Goal: Task Accomplishment & Management: Use online tool/utility

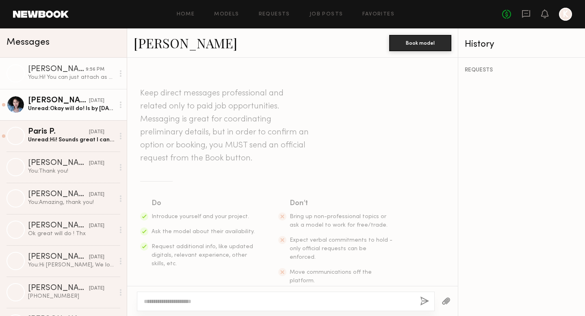
scroll to position [554, 0]
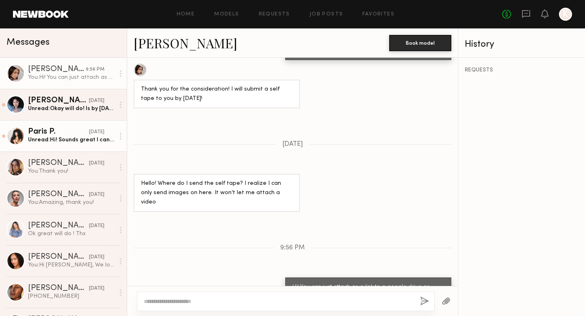
click at [98, 134] on div "[DATE]" at bounding box center [96, 132] width 15 height 8
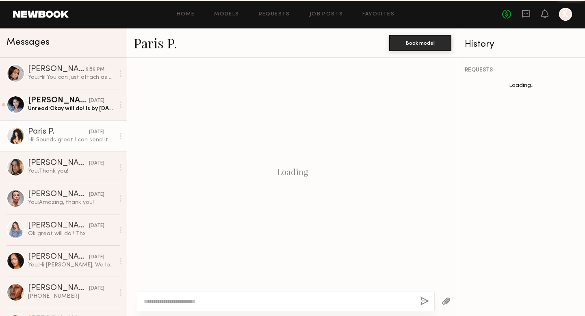
scroll to position [387, 0]
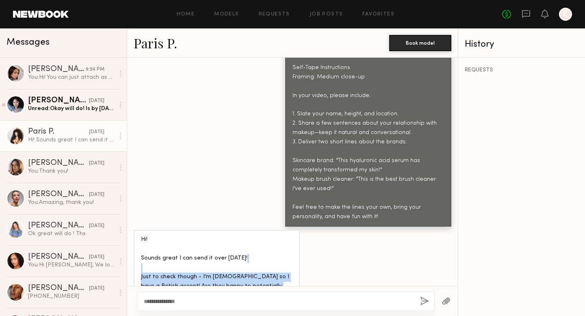
drag, startPoint x: 277, startPoint y: 271, endPoint x: 167, endPoint y: 251, distance: 111.5
click at [167, 251] on div "Hi! Sounds great I can send it over [DATE]! Just to check though - I’m [DEMOGRA…" at bounding box center [216, 267] width 151 height 65
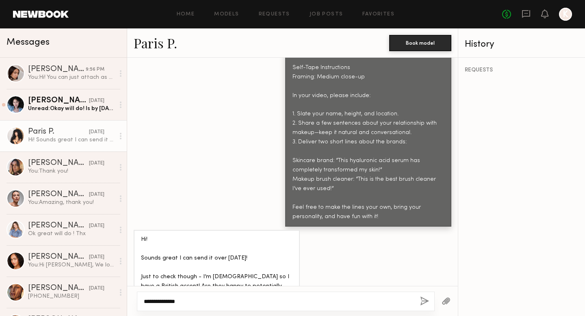
click at [188, 298] on textarea "**********" at bounding box center [279, 301] width 270 height 8
click at [178, 301] on textarea "**********" at bounding box center [279, 301] width 270 height 8
drag, startPoint x: 178, startPoint y: 301, endPoint x: 156, endPoint y: 301, distance: 22.3
click at [156, 301] on textarea "**********" at bounding box center [279, 301] width 270 height 8
click at [189, 299] on textarea "**********" at bounding box center [279, 301] width 270 height 8
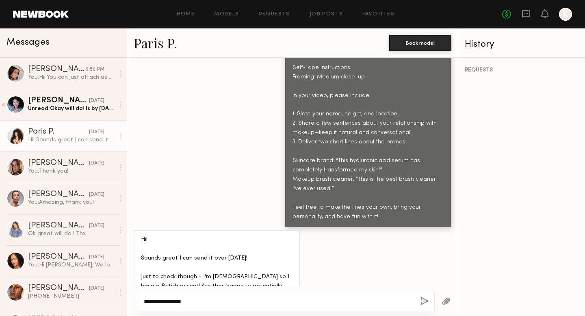
click at [144, 299] on textarea "**********" at bounding box center [279, 301] width 270 height 8
type textarea "**********"
click at [423, 303] on button "button" at bounding box center [424, 301] width 9 height 10
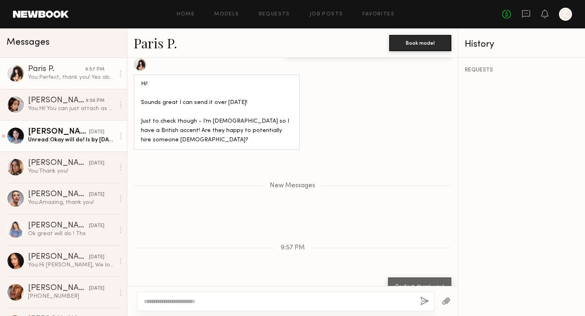
click at [35, 129] on div "[PERSON_NAME]" at bounding box center [58, 132] width 61 height 8
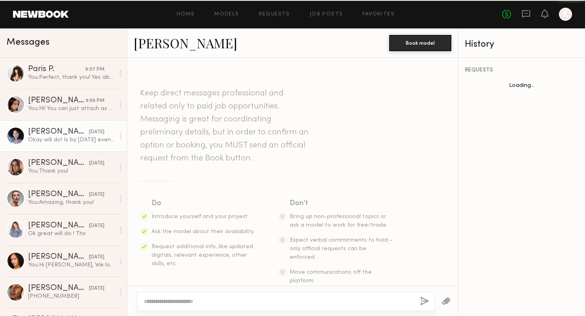
scroll to position [963, 0]
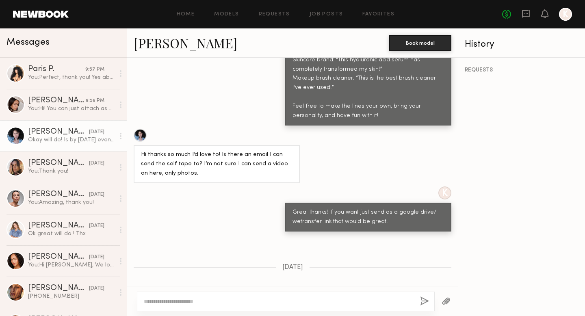
click at [271, 295] on div at bounding box center [286, 301] width 298 height 19
click at [255, 299] on textarea at bounding box center [279, 301] width 270 height 8
type textarea "*"
drag, startPoint x: 208, startPoint y: 300, endPoint x: 153, endPoint y: 300, distance: 54.8
click at [153, 300] on textarea "**********" at bounding box center [279, 301] width 270 height 8
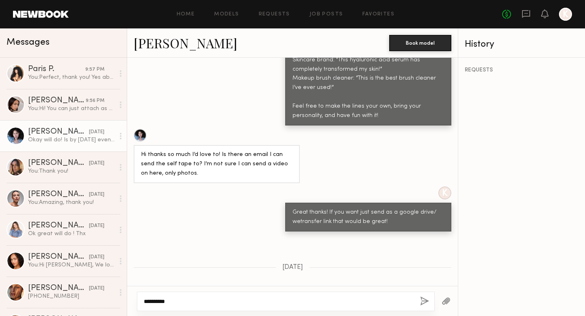
type textarea "**********"
click at [421, 300] on button "button" at bounding box center [424, 301] width 9 height 10
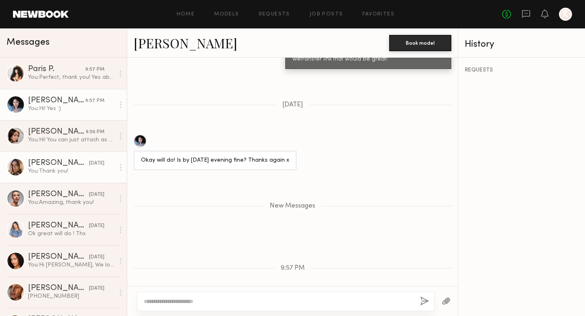
click at [63, 168] on div "You: Thank you!" at bounding box center [71, 171] width 86 height 8
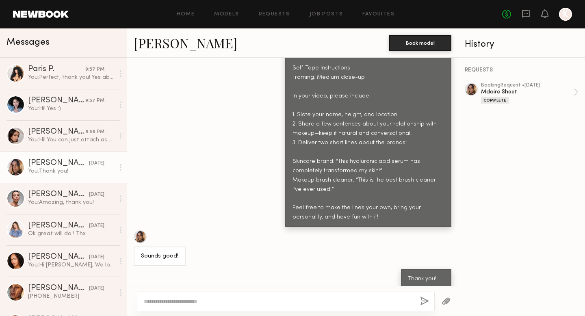
scroll to position [1007, 0]
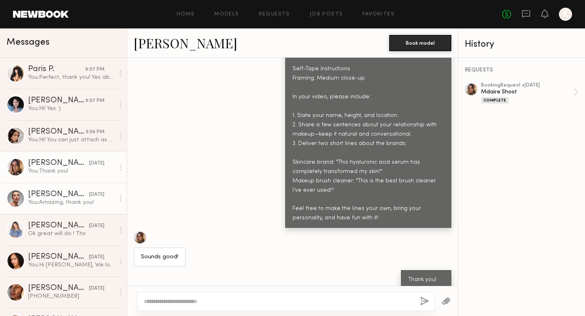
click at [66, 208] on link "[PERSON_NAME] [DATE] You: Amazing, thank you!" at bounding box center [63, 198] width 127 height 31
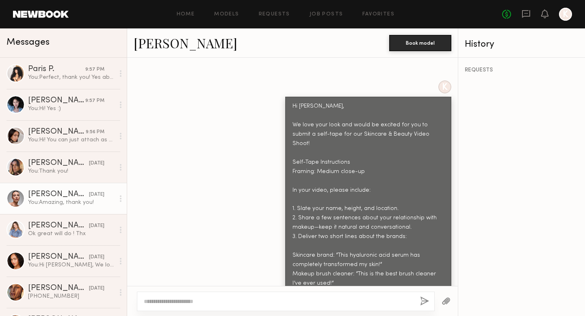
scroll to position [300, 0]
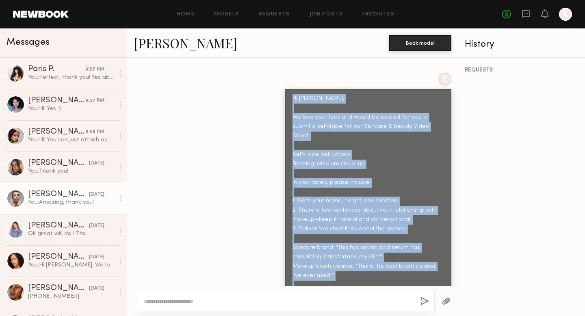
drag, startPoint x: 378, startPoint y: 274, endPoint x: 289, endPoint y: 82, distance: 211.8
click at [289, 89] on div "Hi [PERSON_NAME], We love your look and would be excited for you to submit a se…" at bounding box center [368, 201] width 166 height 225
copy div "Hi [PERSON_NAME], We love your look and would be excited for you to submit a se…"
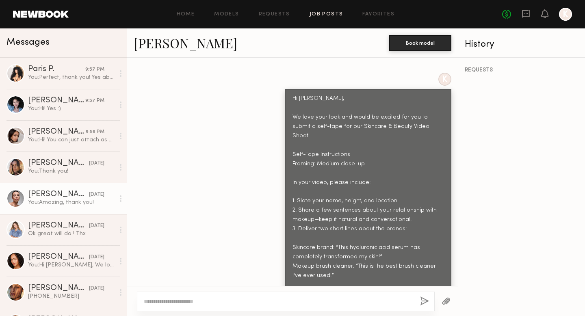
click at [311, 19] on div "Home Models Requests Job Posts Favorites Sign Out No fees up to $5,000 K" at bounding box center [320, 14] width 503 height 13
click at [311, 15] on link "Job Posts" at bounding box center [326, 14] width 34 height 5
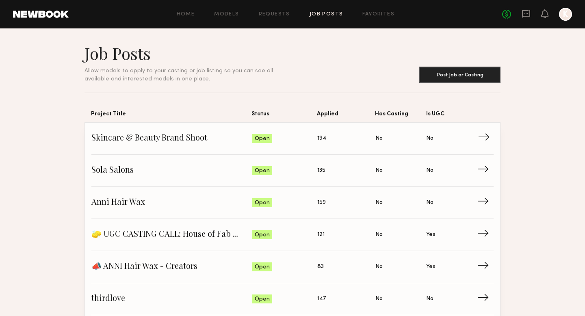
click at [320, 139] on span "194" at bounding box center [321, 138] width 9 height 9
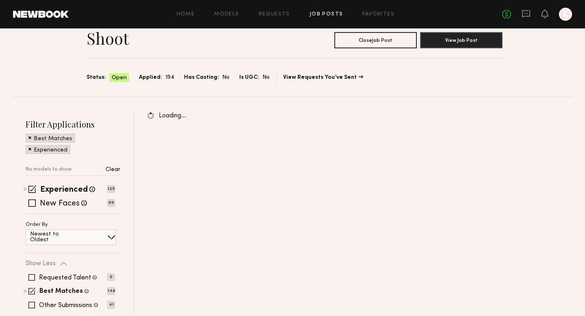
scroll to position [37, 0]
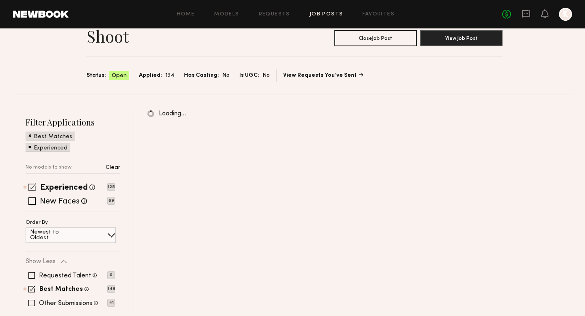
click at [31, 186] on span at bounding box center [32, 187] width 8 height 8
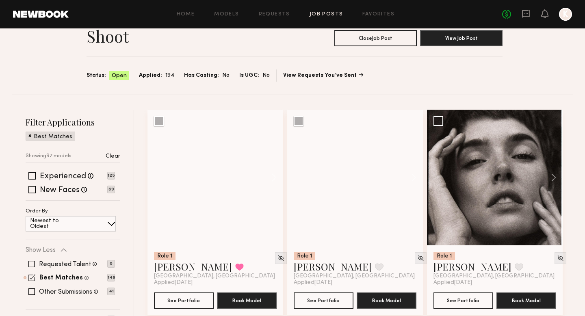
click at [32, 275] on span at bounding box center [31, 277] width 7 height 7
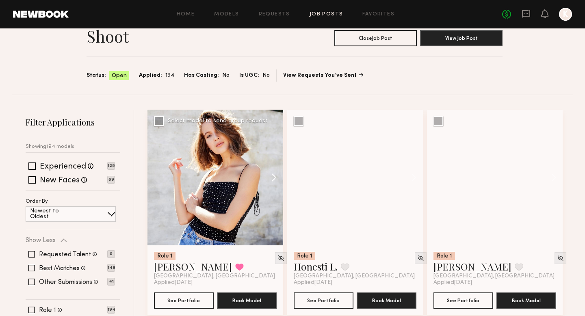
click at [277, 176] on button at bounding box center [270, 178] width 26 height 136
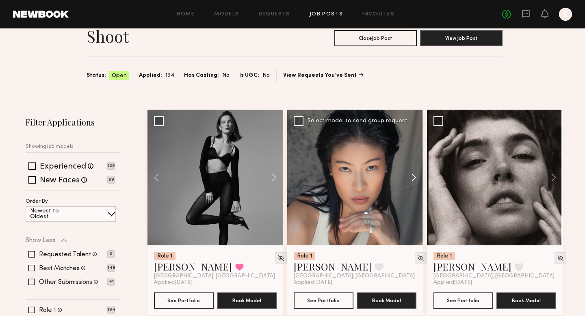
click at [417, 179] on button at bounding box center [410, 178] width 26 height 136
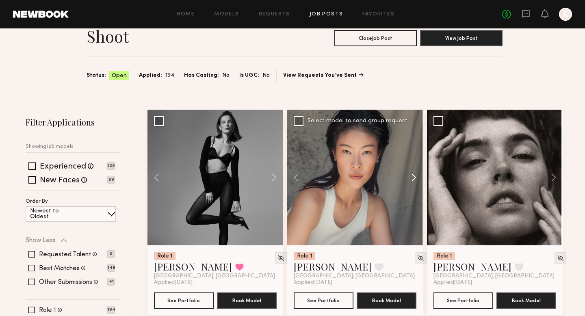
click at [416, 179] on button at bounding box center [410, 178] width 26 height 136
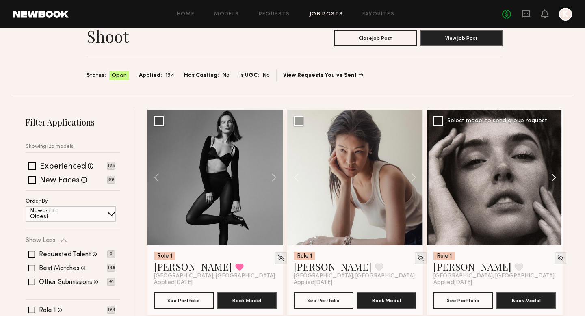
click at [551, 171] on button at bounding box center [549, 178] width 26 height 136
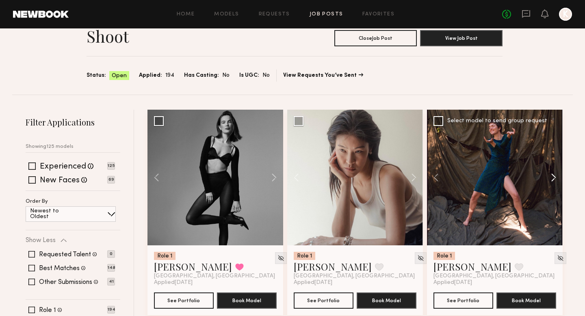
click at [551, 171] on button at bounding box center [549, 178] width 26 height 136
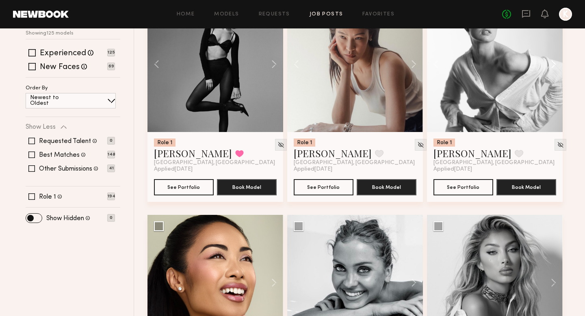
scroll to position [271, 0]
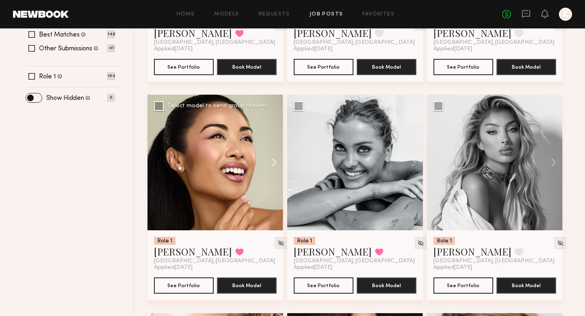
click at [271, 163] on button at bounding box center [270, 163] width 26 height 136
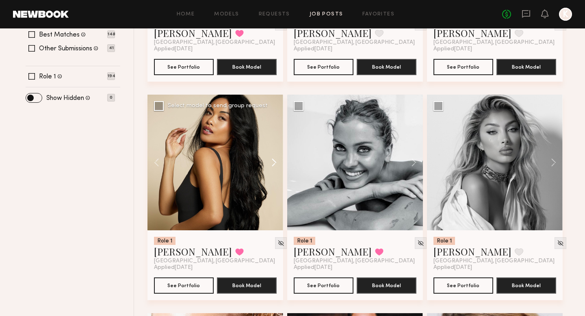
click at [271, 163] on button at bounding box center [270, 163] width 26 height 136
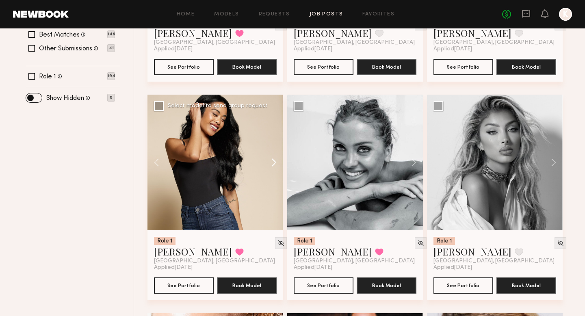
click at [271, 163] on button at bounding box center [270, 163] width 26 height 136
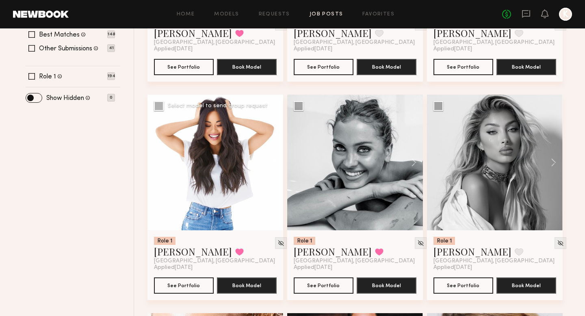
click at [271, 163] on button at bounding box center [270, 163] width 26 height 136
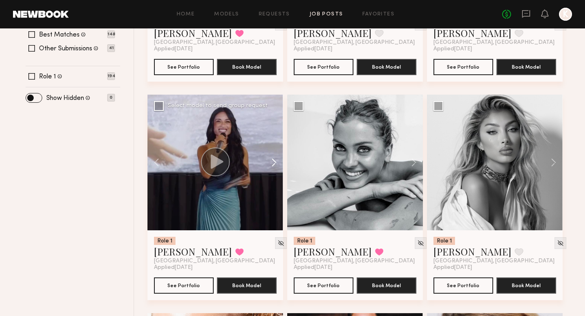
click at [271, 163] on button at bounding box center [270, 163] width 26 height 136
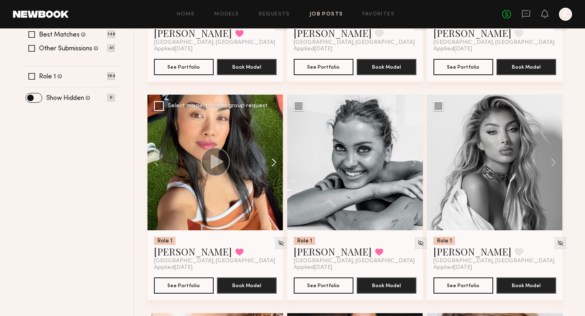
click at [271, 163] on button at bounding box center [270, 163] width 26 height 136
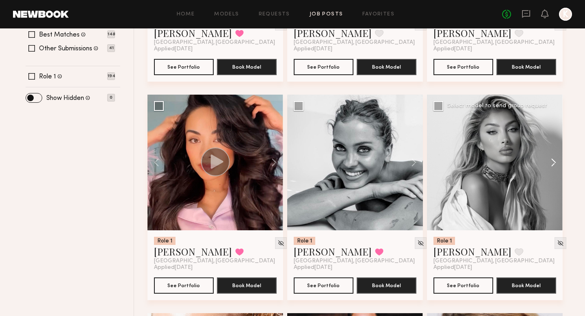
click at [548, 166] on button at bounding box center [549, 163] width 26 height 136
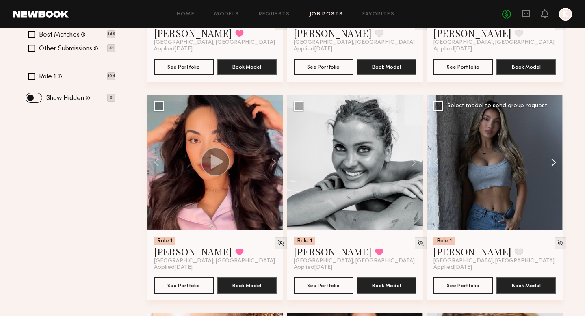
click at [548, 166] on button at bounding box center [549, 163] width 26 height 136
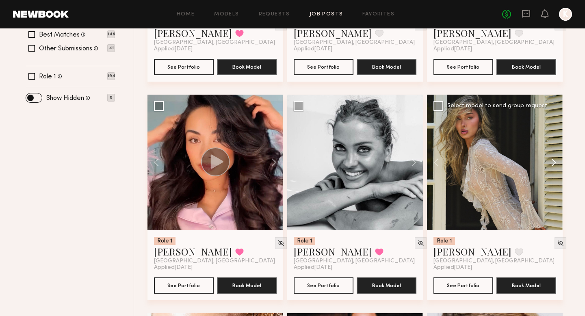
click at [548, 166] on button at bounding box center [549, 163] width 26 height 136
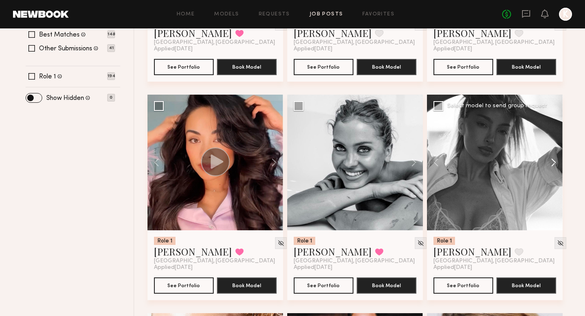
click at [548, 166] on button at bounding box center [549, 163] width 26 height 136
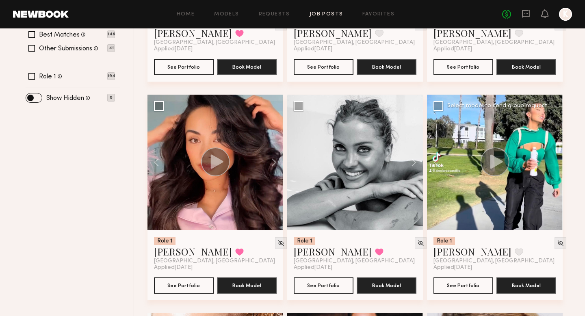
click at [548, 166] on div at bounding box center [495, 163] width 136 height 136
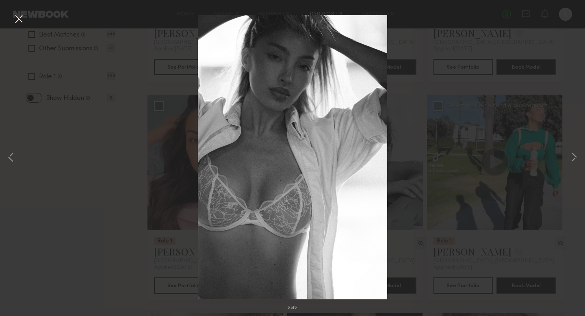
click at [454, 139] on div "5 of 5" at bounding box center [292, 158] width 585 height 316
click at [18, 19] on button at bounding box center [18, 19] width 13 height 15
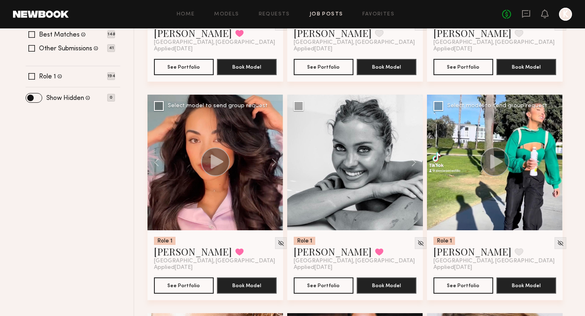
click at [228, 244] on div "Role 1 [PERSON_NAME] Favorited [GEOGRAPHIC_DATA], [GEOGRAPHIC_DATA]" at bounding box center [215, 251] width 123 height 28
click at [216, 208] on div at bounding box center [215, 163] width 136 height 136
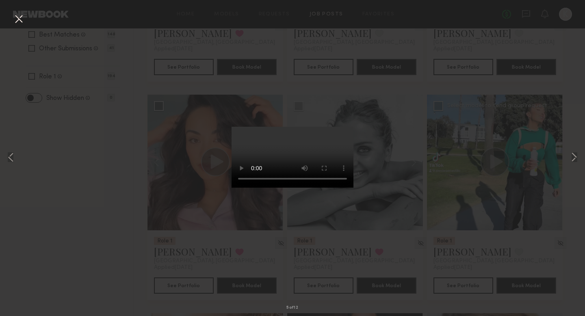
click at [188, 225] on div "5 of 12" at bounding box center [292, 158] width 585 height 316
click at [18, 19] on button at bounding box center [18, 19] width 13 height 15
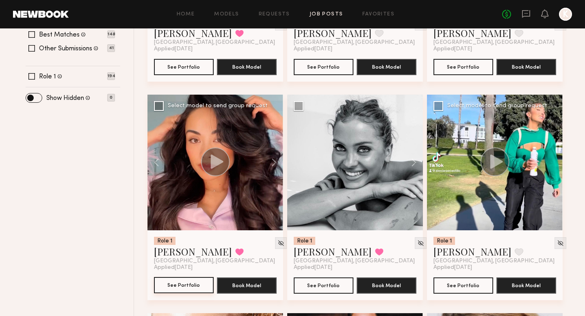
click at [176, 291] on button "See Portfolio" at bounding box center [184, 285] width 60 height 16
click at [182, 279] on button "See Portfolio" at bounding box center [184, 285] width 60 height 16
